Goal: Task Accomplishment & Management: Manage account settings

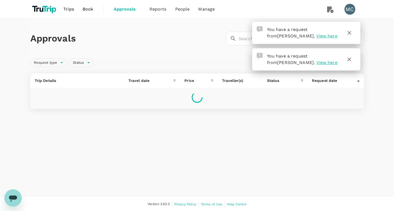
click at [350, 33] on icon "button" at bounding box center [349, 33] width 4 height 4
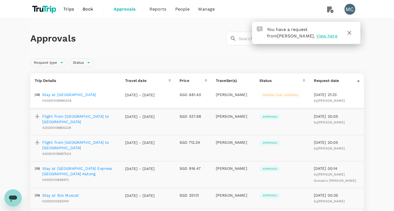
click at [350, 34] on icon "button" at bounding box center [349, 33] width 6 height 6
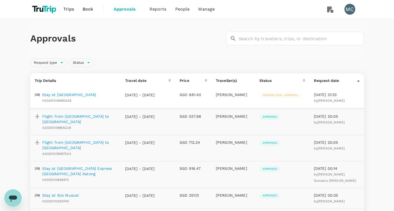
click at [125, 8] on span "Approvals" at bounding box center [127, 9] width 27 height 6
click at [84, 95] on p "Stay at [GEOGRAPHIC_DATA]" at bounding box center [69, 94] width 54 height 5
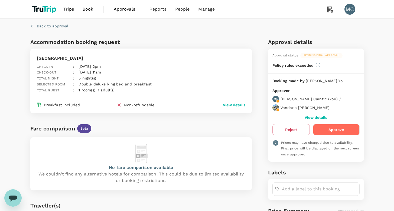
click at [124, 10] on span "Approvals" at bounding box center [127, 9] width 27 height 6
